Goal: Information Seeking & Learning: Check status

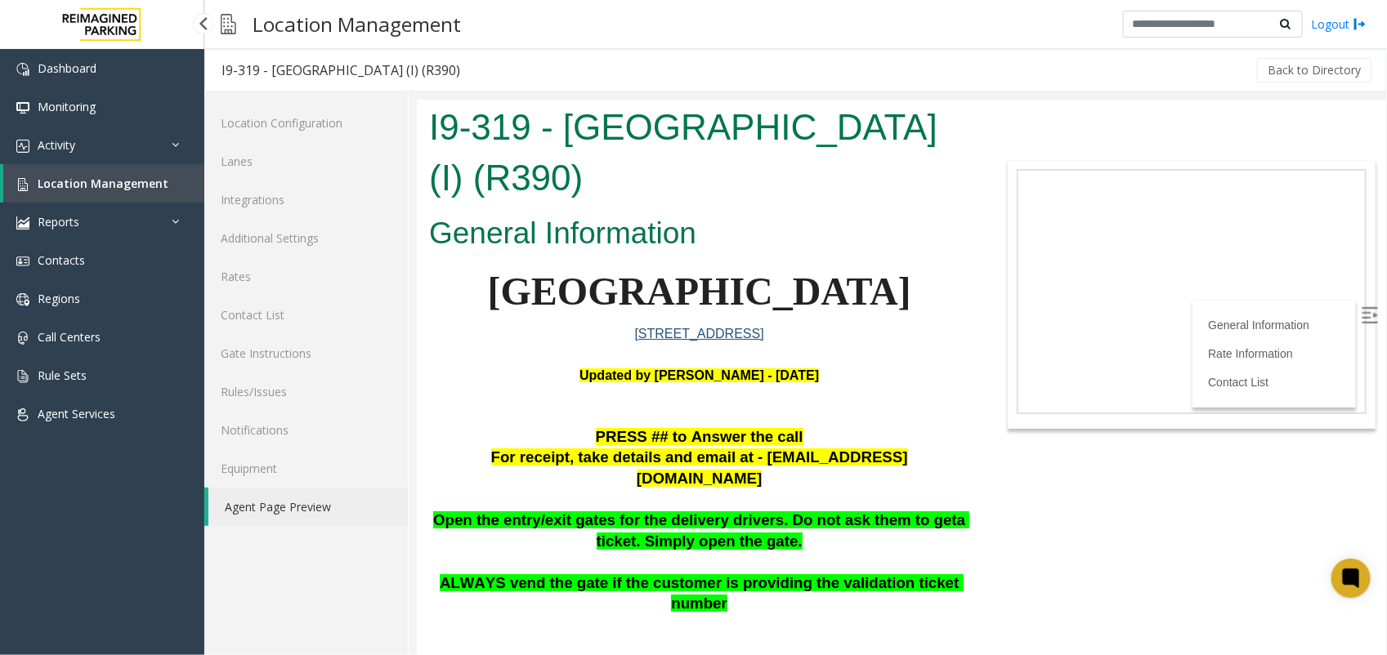
scroll to position [409, 0]
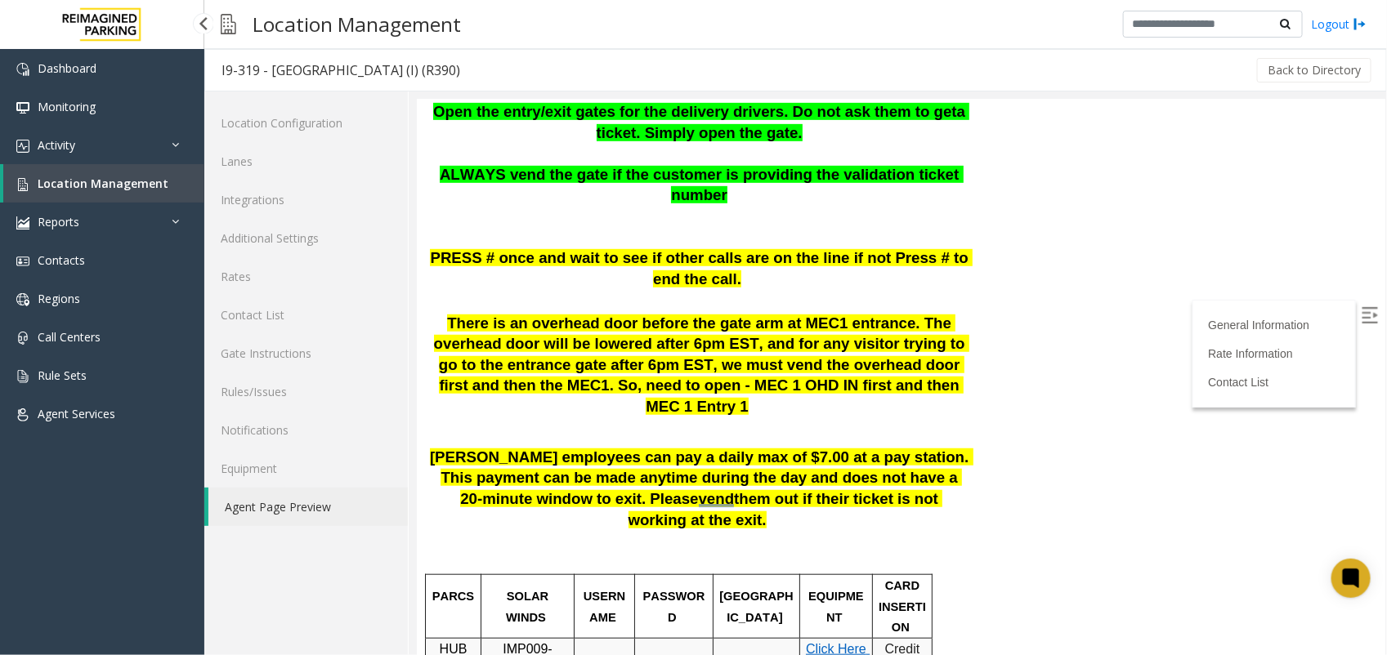
drag, startPoint x: 0, startPoint y: 0, endPoint x: 137, endPoint y: 186, distance: 231.5
click at [137, 186] on span "Location Management" at bounding box center [103, 184] width 131 height 16
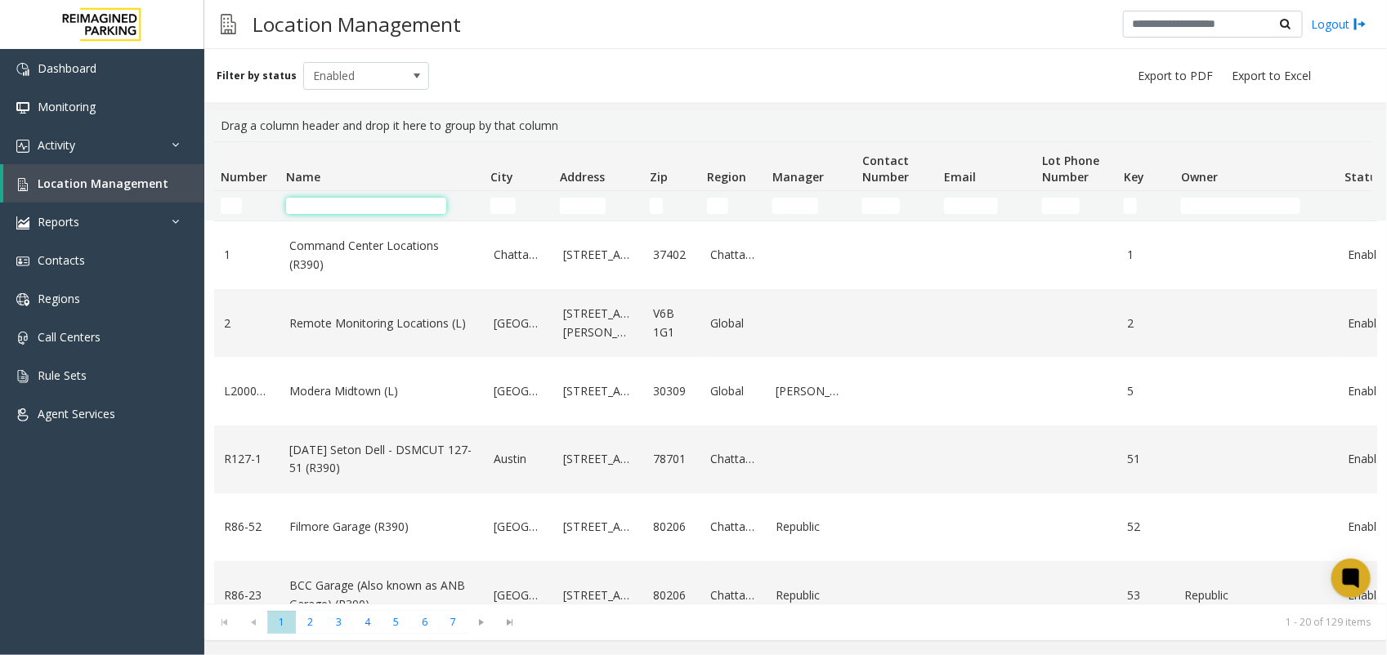
click at [331, 207] on input "Name Filter" at bounding box center [366, 206] width 160 height 16
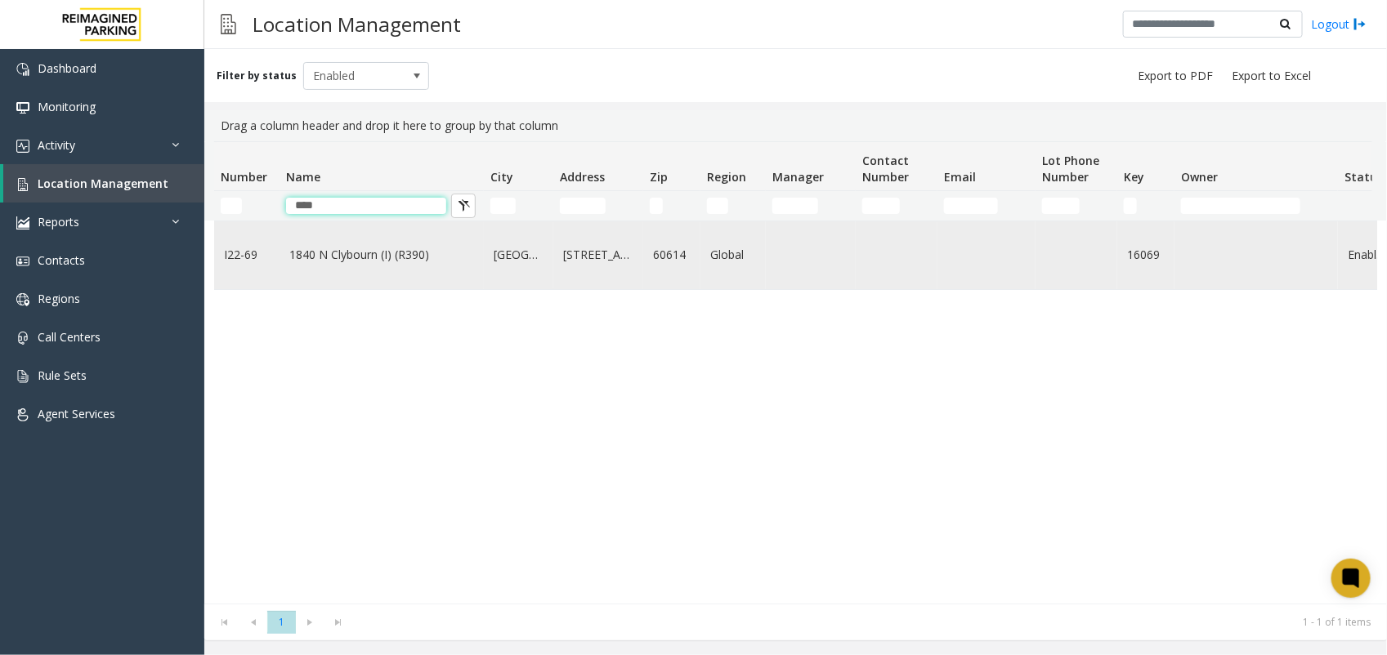
type input "****"
click at [320, 226] on td "1840 N Clybourn (I) (R390)" at bounding box center [381, 255] width 204 height 68
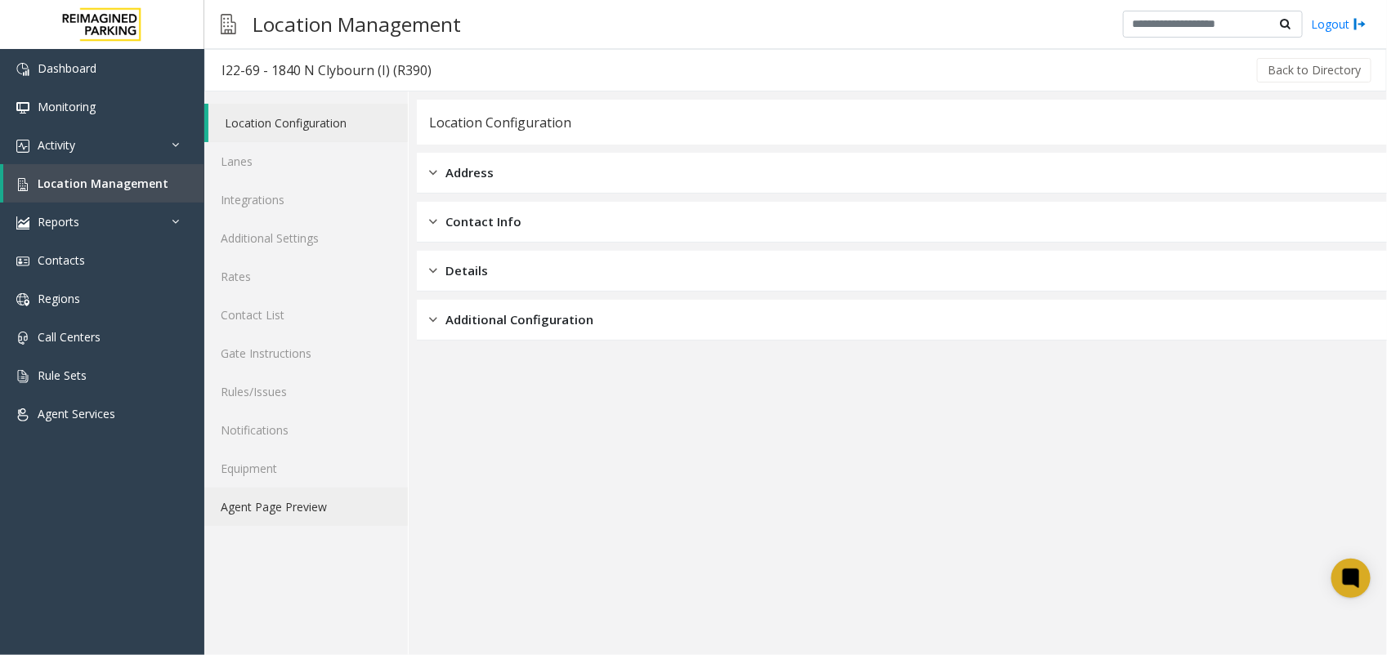
click at [255, 512] on link "Agent Page Preview" at bounding box center [305, 507] width 203 height 38
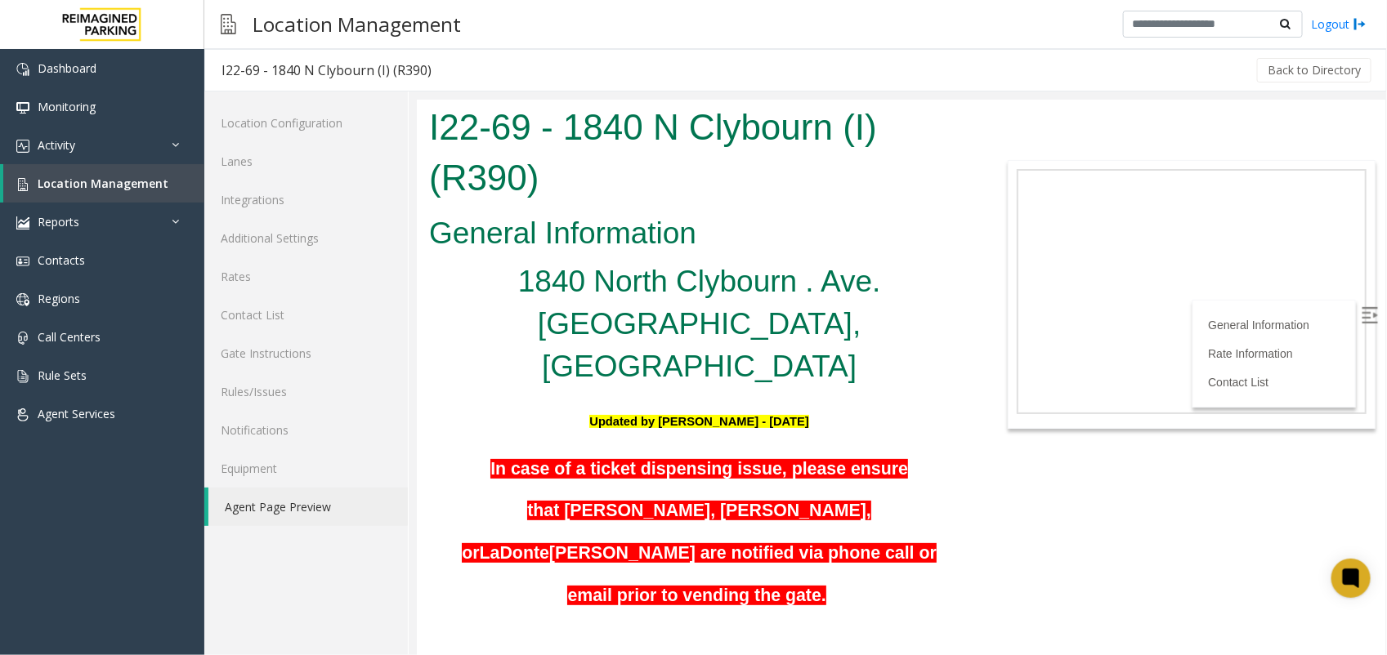
scroll to position [982, 0]
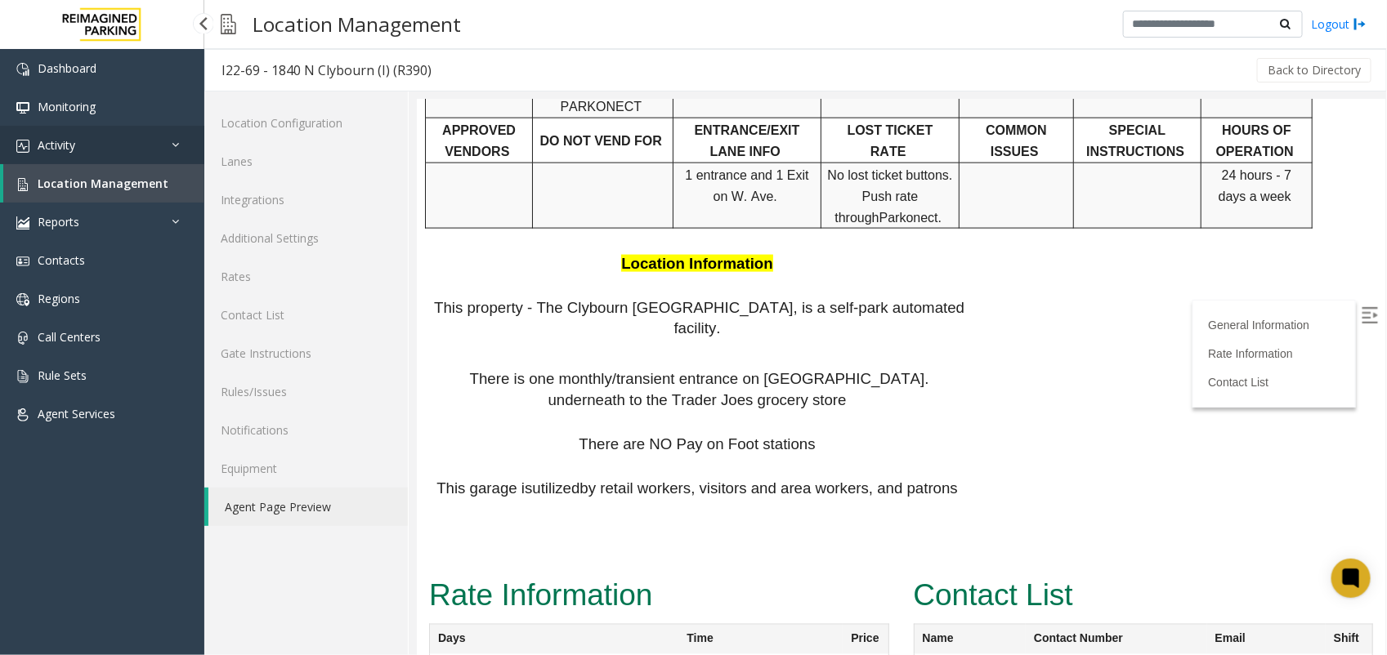
click at [133, 131] on link "Activity" at bounding box center [102, 145] width 204 height 38
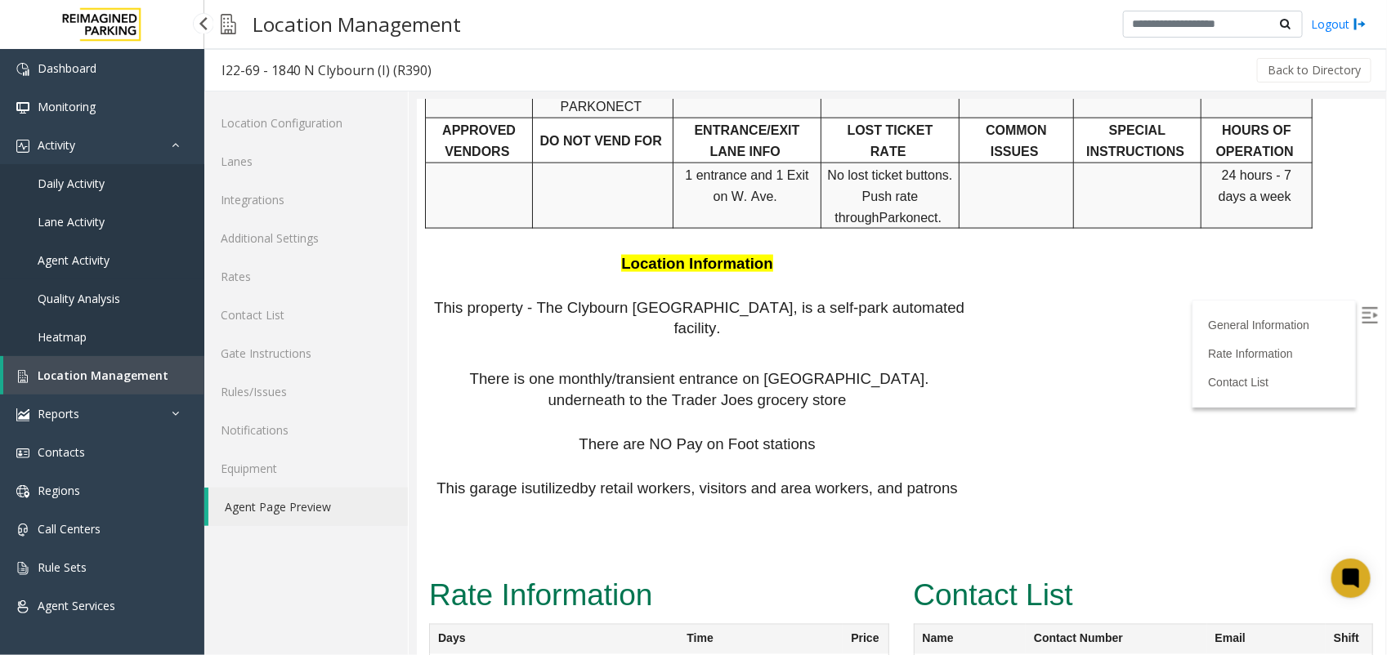
click at [102, 250] on link "Agent Activity" at bounding box center [102, 260] width 204 height 38
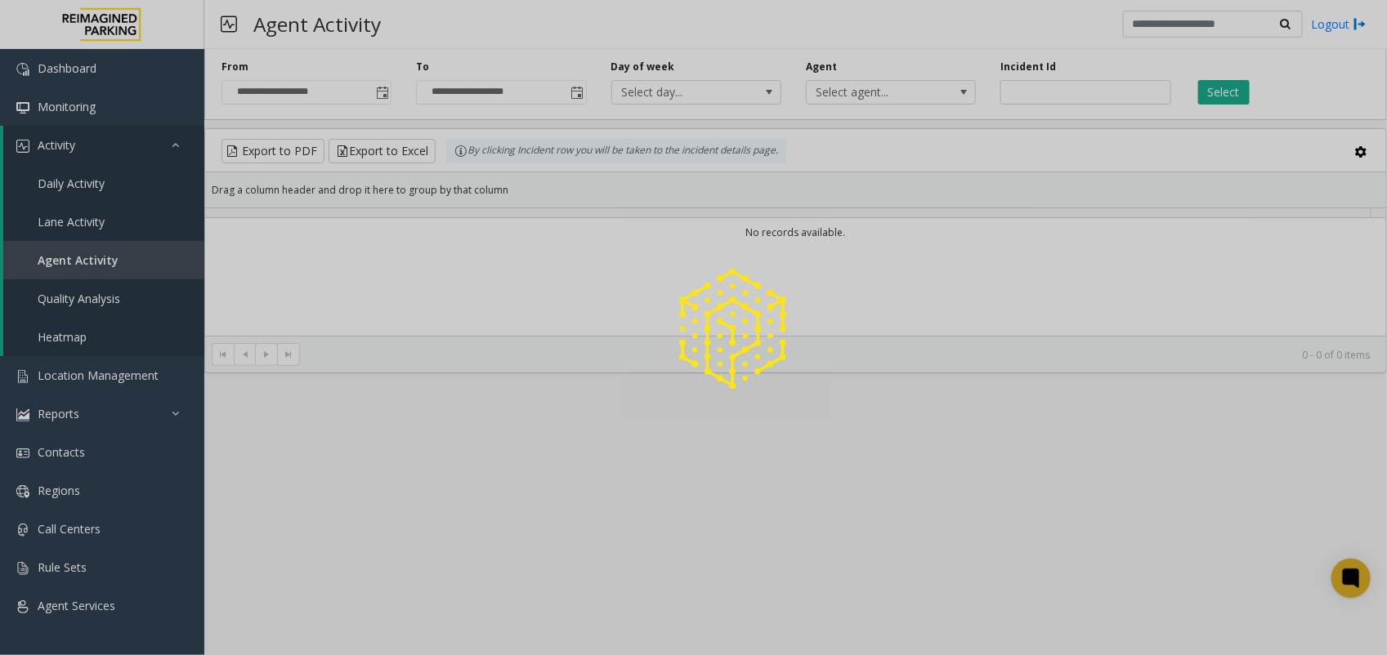
click at [1012, 84] on div at bounding box center [693, 327] width 1387 height 655
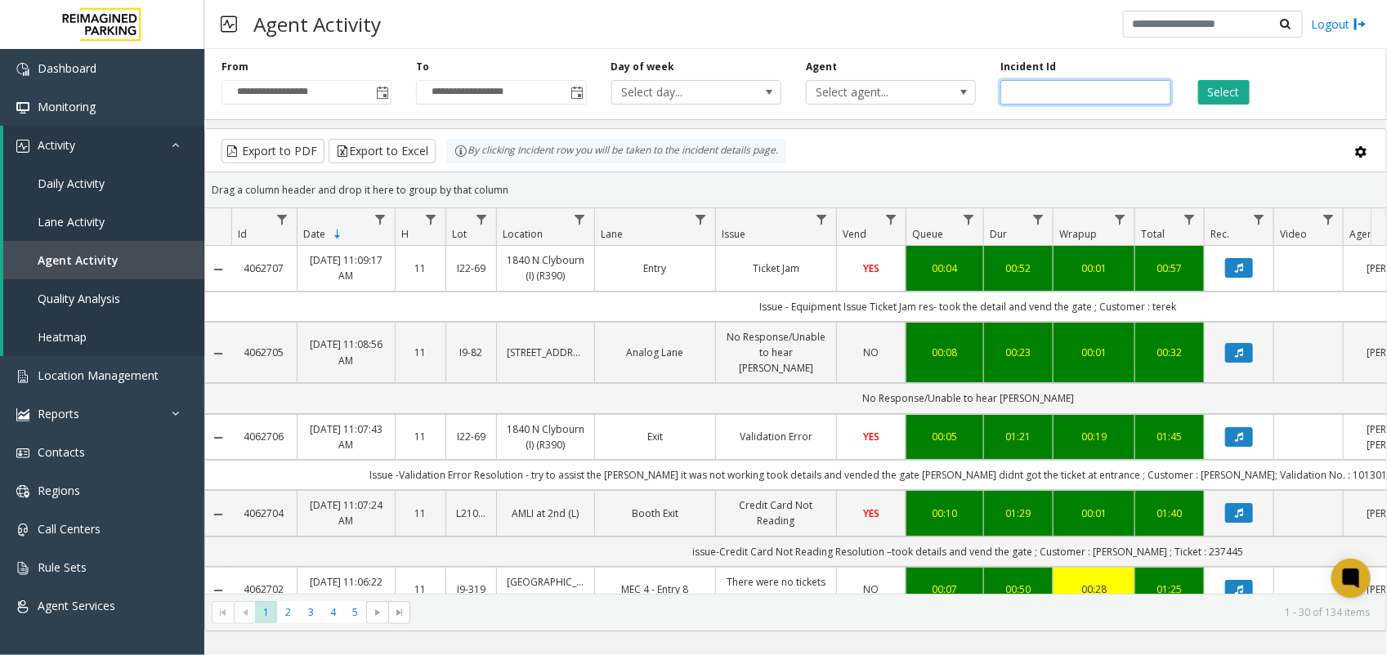
click at [1013, 92] on input "number" at bounding box center [1085, 92] width 170 height 25
paste input "*******"
type input "*******"
click at [1218, 95] on button "Select" at bounding box center [1223, 92] width 51 height 25
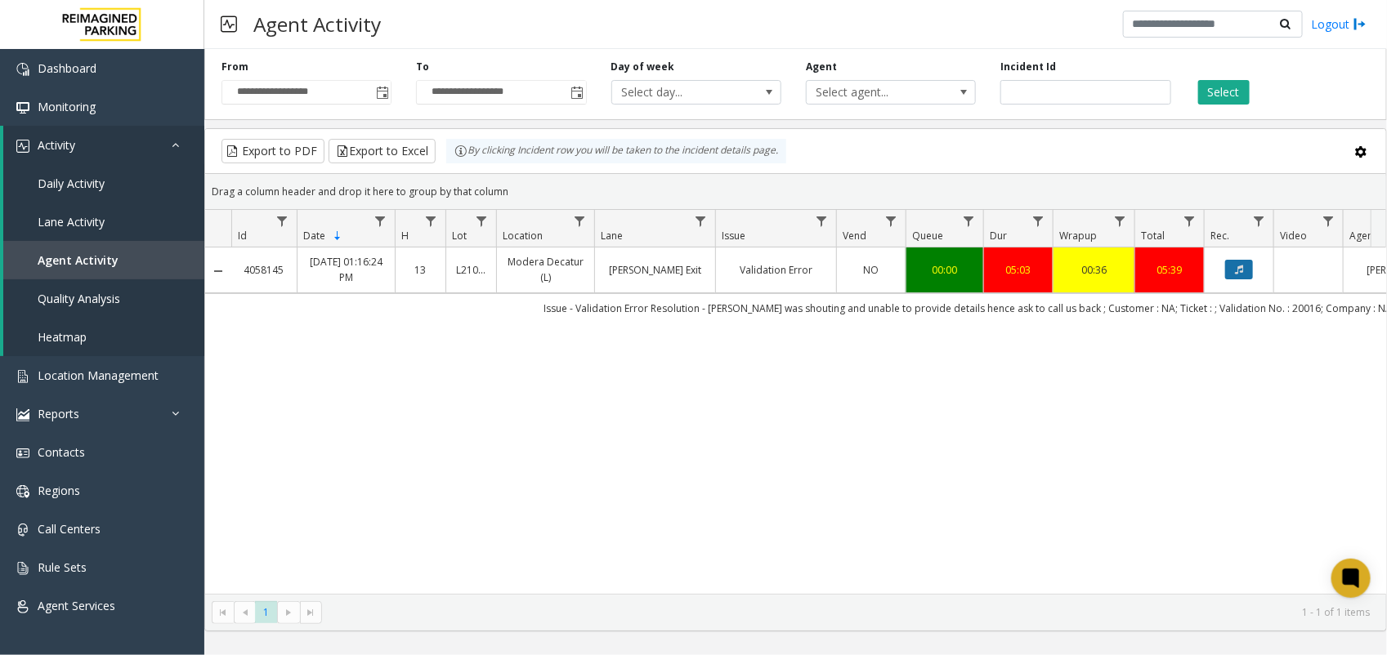
click at [1227, 266] on button "Data table" at bounding box center [1239, 270] width 28 height 20
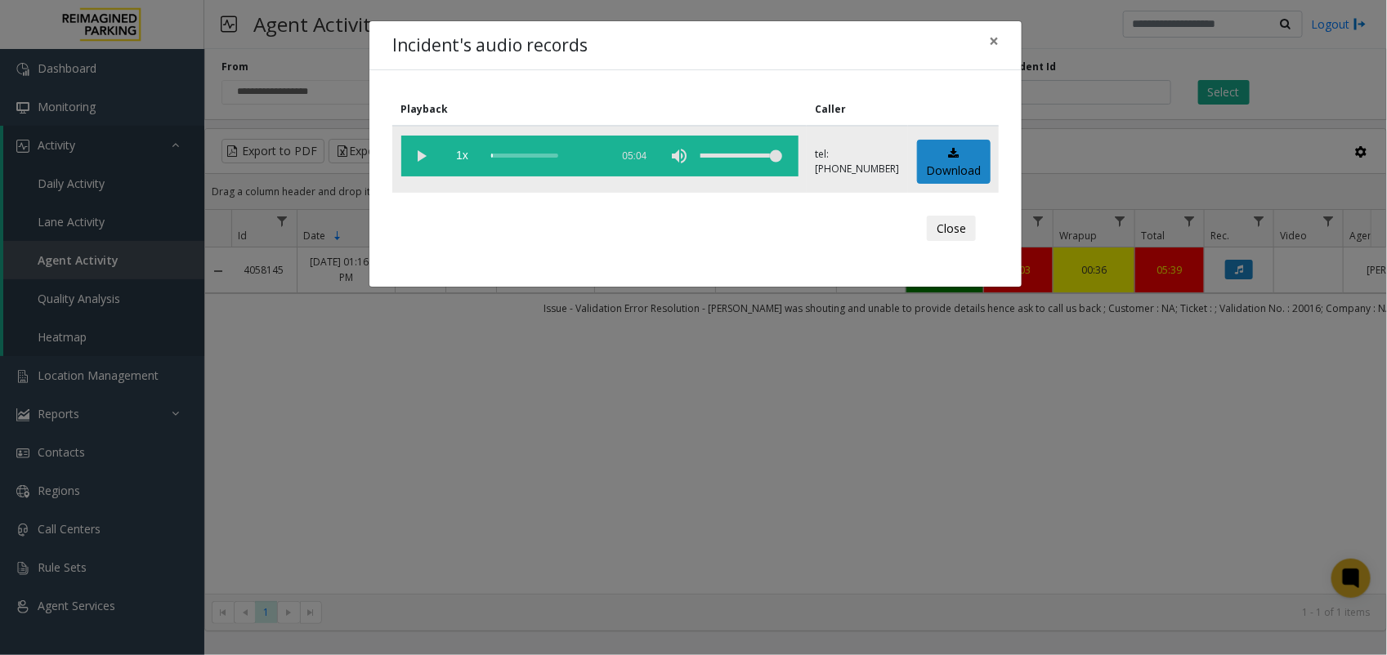
click at [422, 149] on vg-play-pause at bounding box center [421, 156] width 41 height 41
click at [423, 160] on vg-play-pause at bounding box center [421, 156] width 41 height 41
click at [427, 160] on vg-play-pause at bounding box center [421, 156] width 41 height 41
click at [669, 386] on div "Incident's audio records × Playback Caller 1x 05:04 tel:[PHONE_NUMBER] Download…" at bounding box center [693, 327] width 1387 height 655
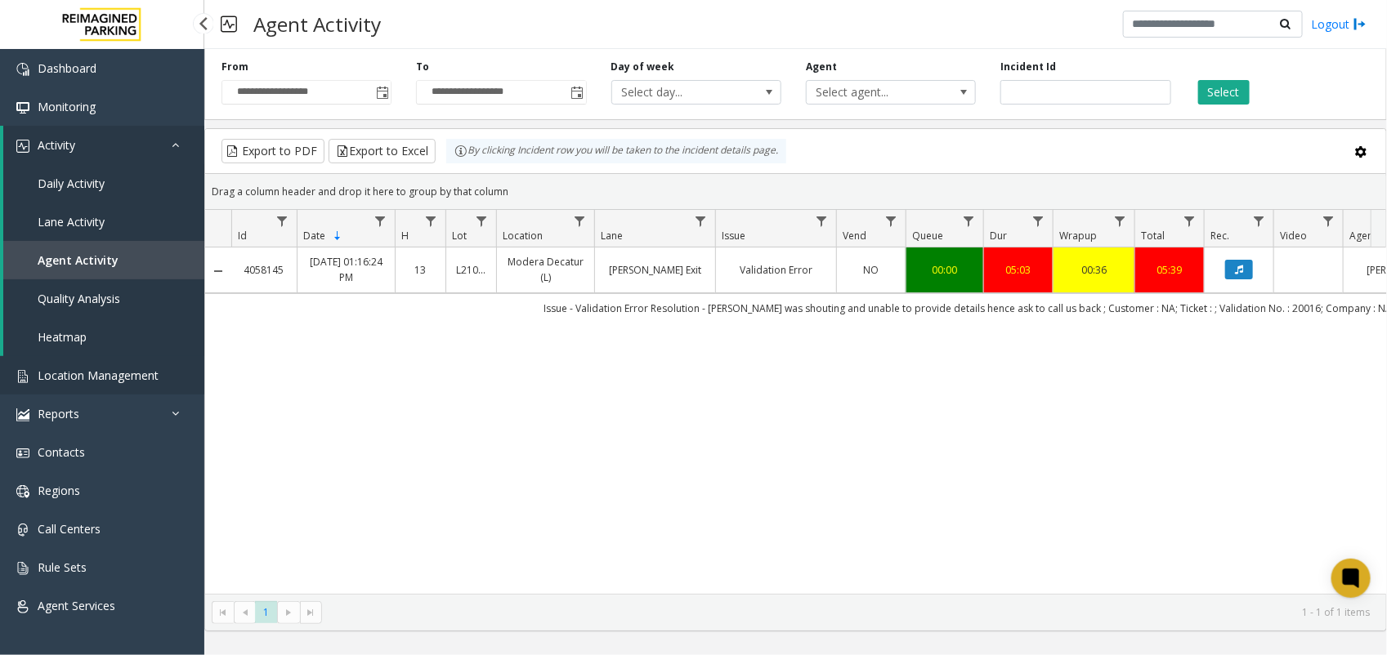
click at [131, 376] on span "Location Management" at bounding box center [98, 376] width 121 height 16
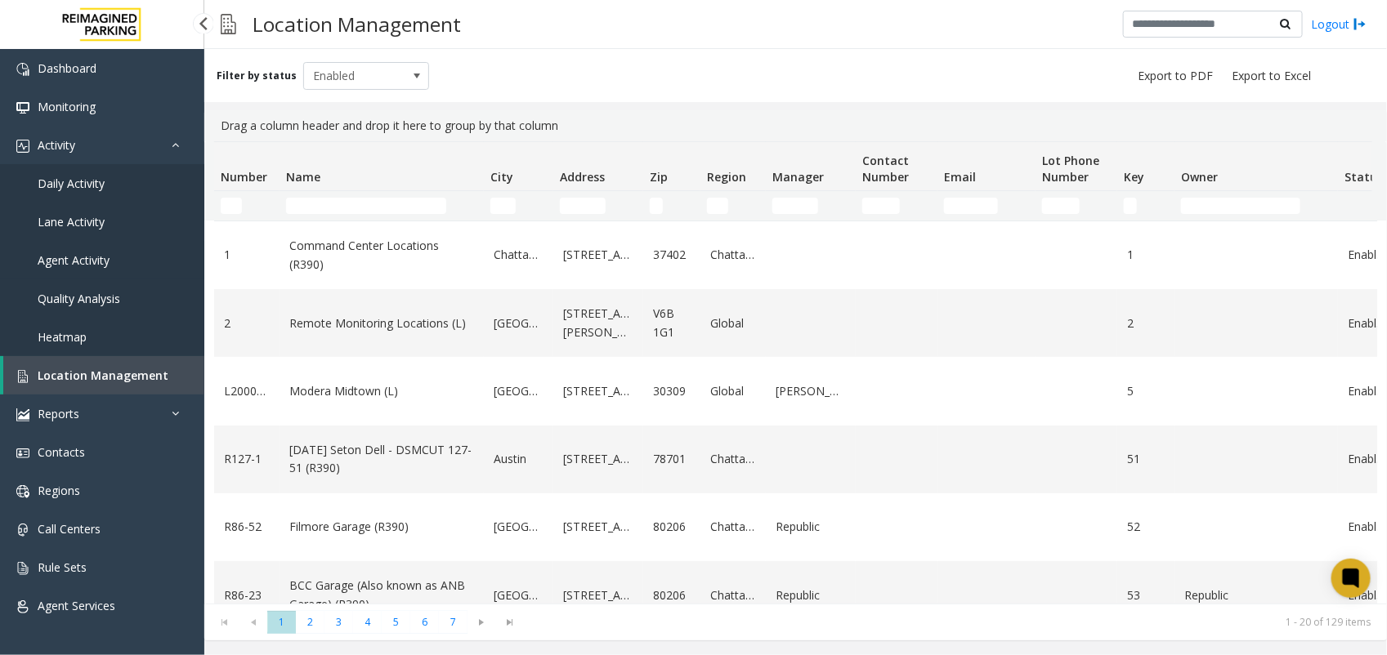
click at [75, 266] on span "Agent Activity" at bounding box center [74, 261] width 72 height 16
